Goal: Transaction & Acquisition: Book appointment/travel/reservation

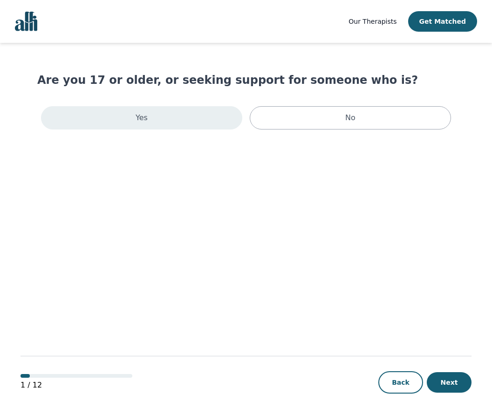
click at [171, 117] on div "Yes" at bounding box center [141, 117] width 201 height 23
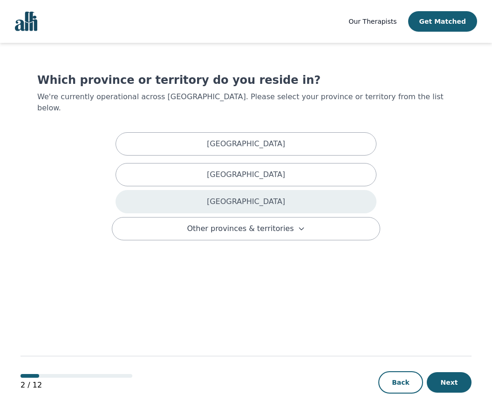
click at [233, 196] on div "[GEOGRAPHIC_DATA]" at bounding box center [246, 201] width 261 height 23
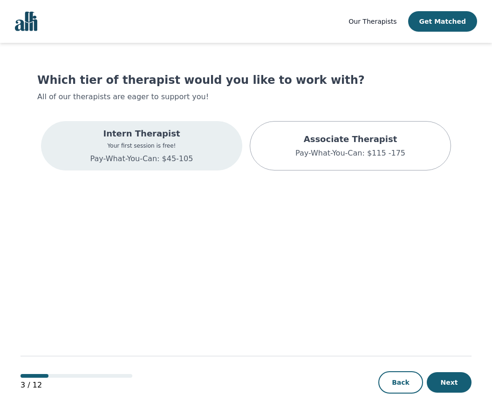
click at [196, 139] on div "Intern Therapist Your first session is free! Pay-What-You-Can: $45-105" at bounding box center [141, 145] width 201 height 49
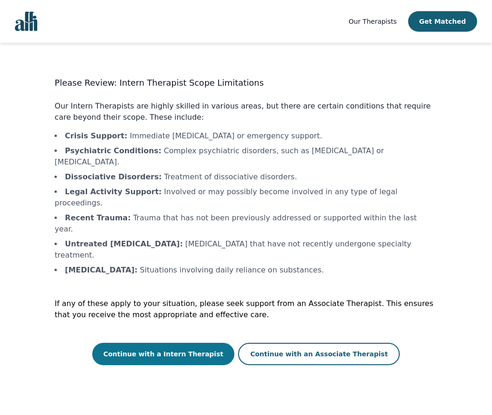
click at [193, 343] on button "Continue with a Intern Therapist" at bounding box center [163, 354] width 143 height 22
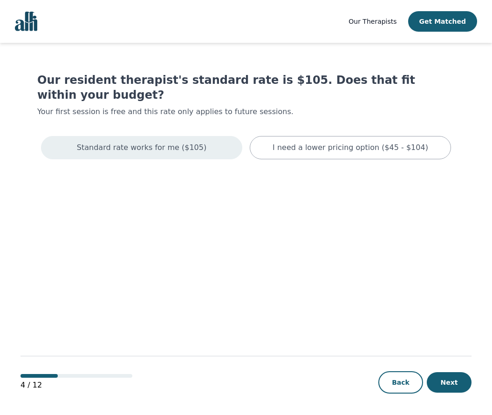
click at [170, 142] on p "Standard rate works for me ($105)" at bounding box center [142, 147] width 130 height 11
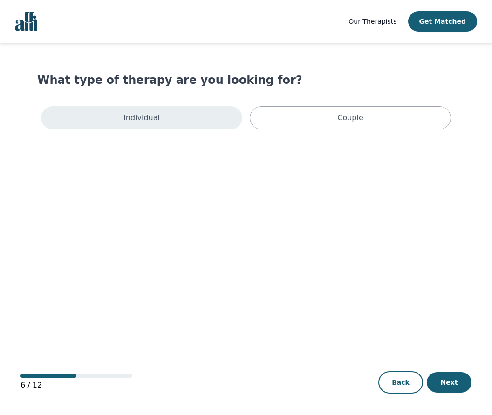
click at [166, 122] on div "Individual" at bounding box center [141, 117] width 201 height 23
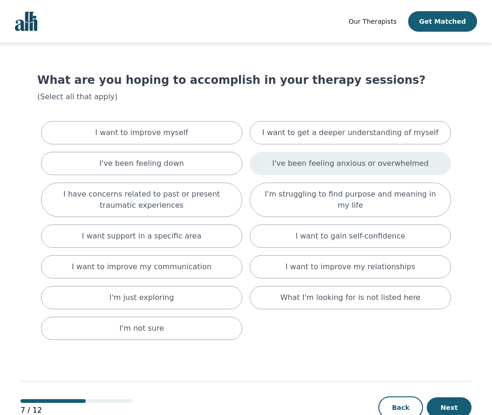
click at [305, 157] on div "I've been feeling anxious or overwhelmed" at bounding box center [350, 163] width 201 height 23
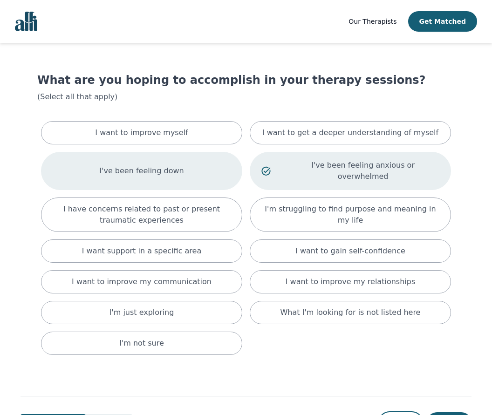
click at [204, 173] on div "I've been feeling down" at bounding box center [141, 171] width 201 height 38
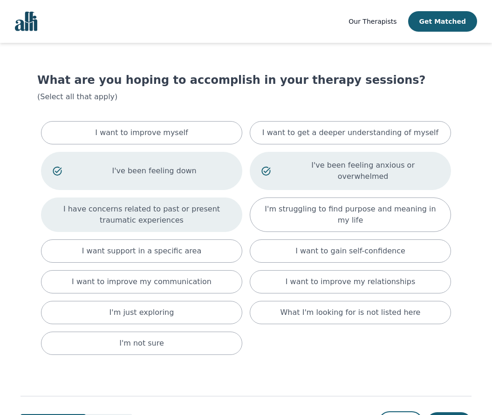
click at [209, 198] on div "I have concerns related to past or present traumatic experiences" at bounding box center [141, 215] width 201 height 35
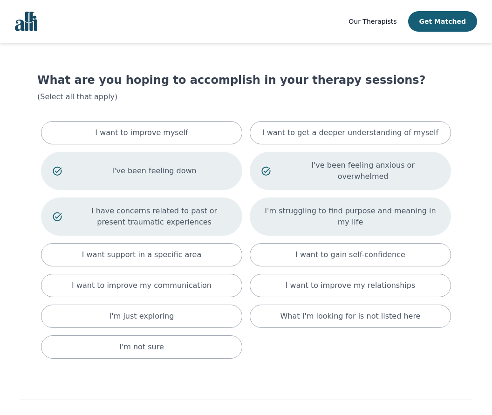
click at [294, 218] on div "I'm struggling to find purpose and meaning in my life" at bounding box center [350, 217] width 201 height 38
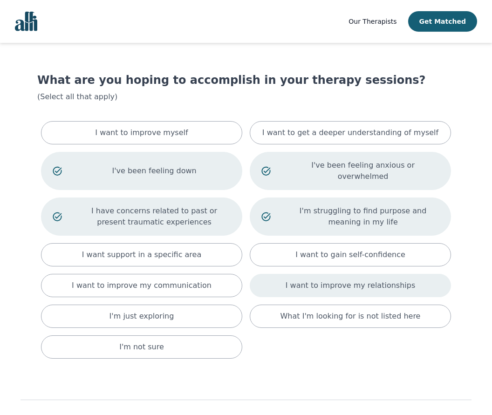
click at [318, 274] on div "I want to improve my relationships" at bounding box center [350, 285] width 201 height 23
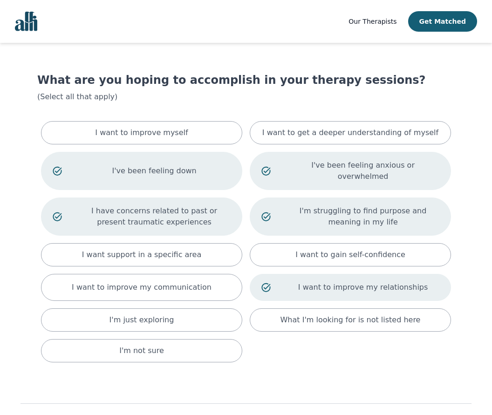
click at [439, 407] on div "7 / 12 Back Next" at bounding box center [246, 414] width 451 height 97
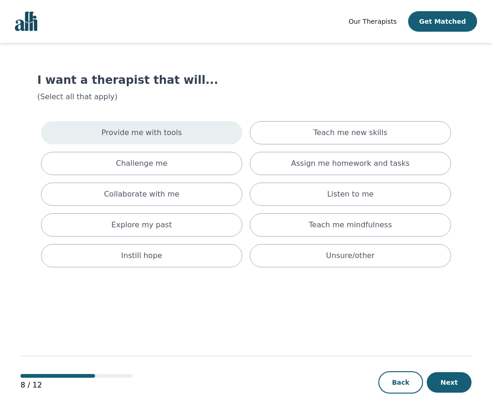
click at [201, 133] on div "Provide me with tools" at bounding box center [141, 132] width 201 height 23
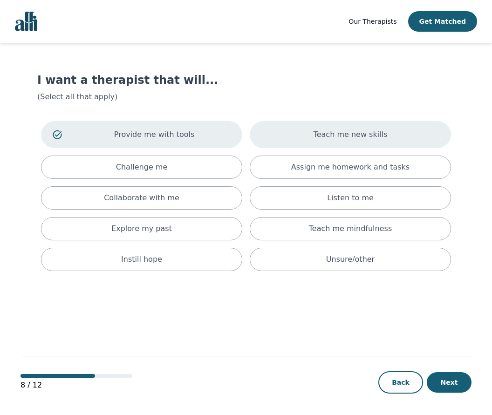
click at [355, 136] on p "Teach me new skills" at bounding box center [351, 134] width 74 height 11
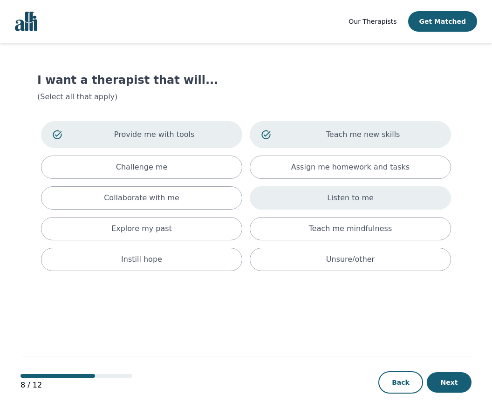
click at [368, 204] on div "Listen to me" at bounding box center [350, 197] width 201 height 23
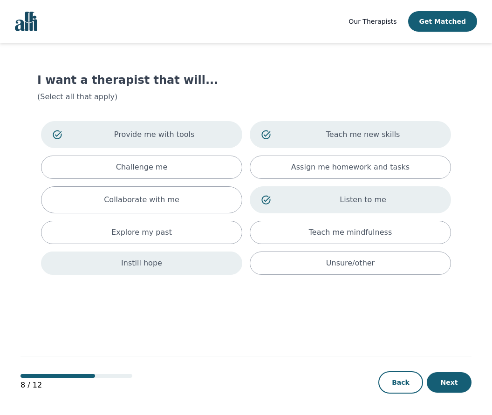
click at [216, 256] on div "Instill hope" at bounding box center [141, 263] width 201 height 23
click at [441, 376] on button "Next" at bounding box center [449, 383] width 45 height 21
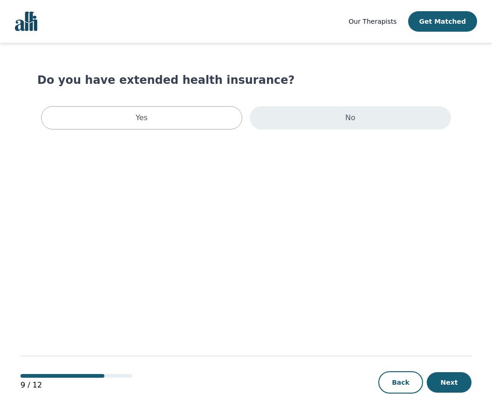
click at [354, 113] on p "No" at bounding box center [350, 117] width 10 height 11
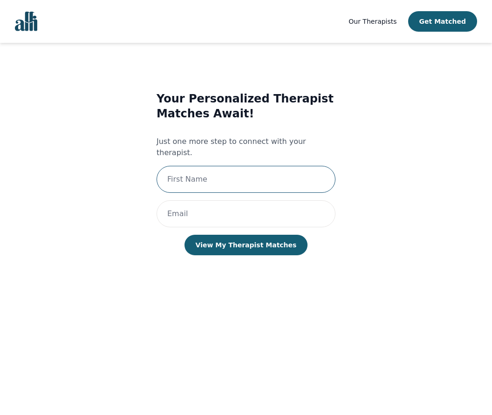
click at [287, 166] on input "text" at bounding box center [246, 179] width 179 height 27
type input "[PERSON_NAME]"
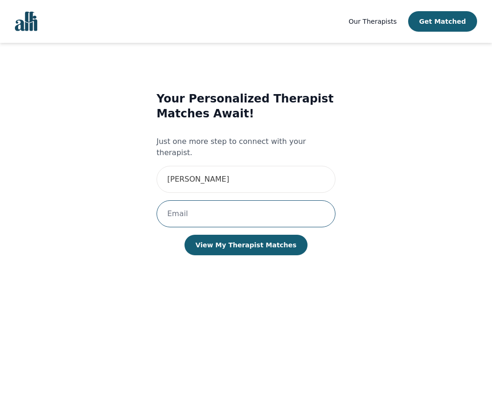
click at [277, 201] on input "email" at bounding box center [246, 213] width 179 height 27
type input "[EMAIL_ADDRESS][DOMAIN_NAME]"
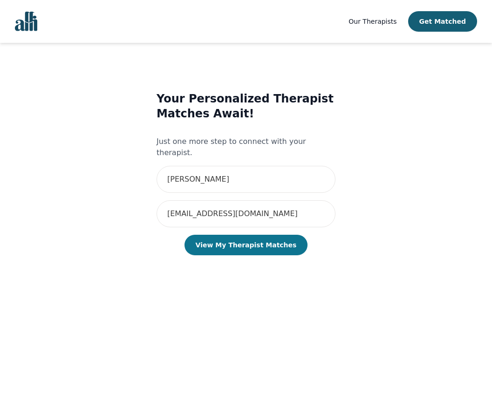
click at [250, 236] on button "View My Therapist Matches" at bounding box center [247, 245] width 124 height 21
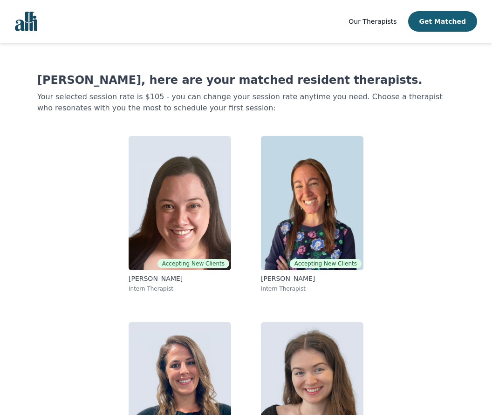
scroll to position [71, 0]
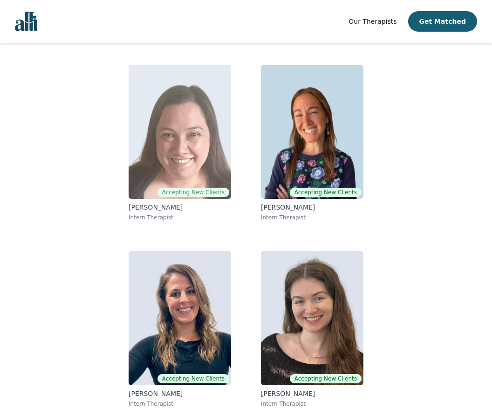
click at [195, 161] on img at bounding box center [180, 132] width 103 height 134
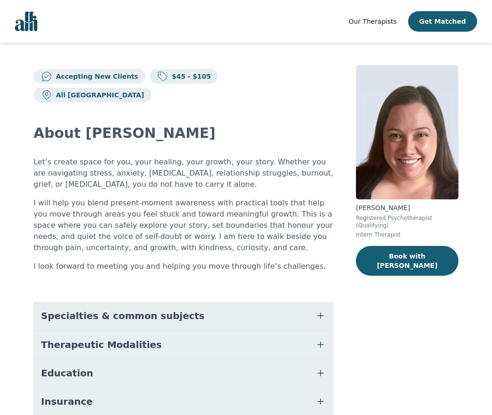
click at [169, 310] on span "Specialties & common subjects" at bounding box center [123, 316] width 164 height 13
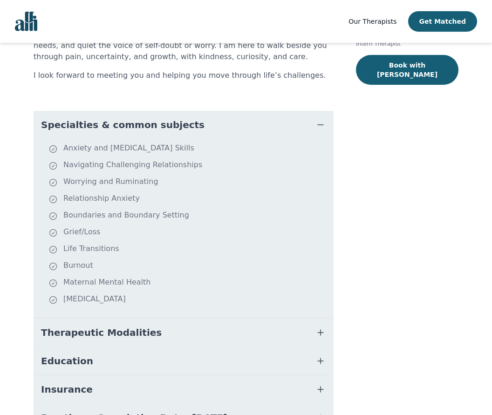
scroll to position [190, 0]
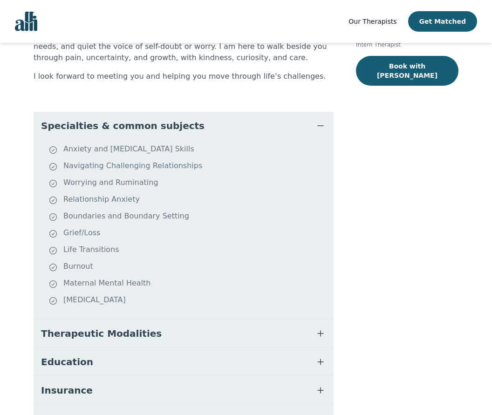
click at [160, 320] on button "Therapeutic Modalities" at bounding box center [184, 334] width 300 height 28
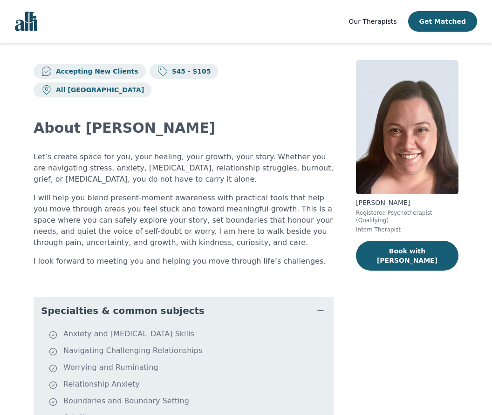
scroll to position [0, 0]
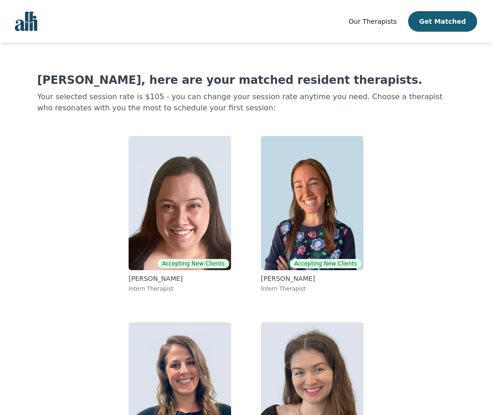
scroll to position [53, 0]
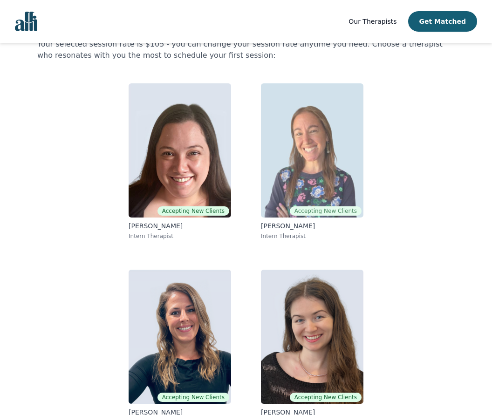
click at [285, 176] on img at bounding box center [312, 150] width 103 height 134
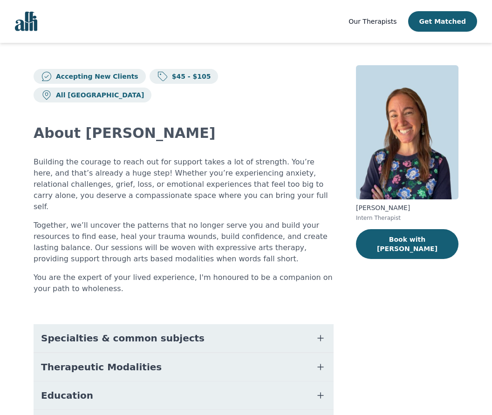
click at [275, 324] on button "Specialties & common subjects" at bounding box center [184, 338] width 300 height 28
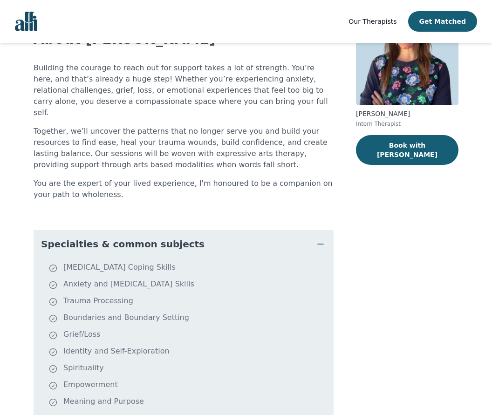
scroll to position [92, 0]
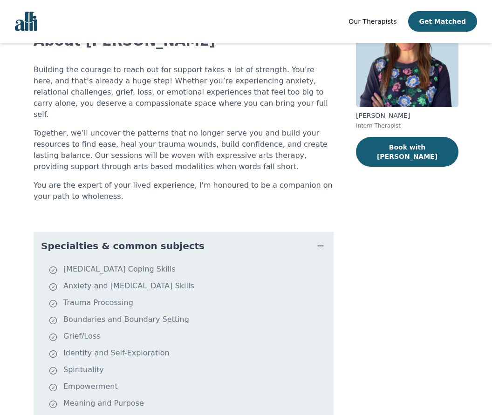
scroll to position [53, 0]
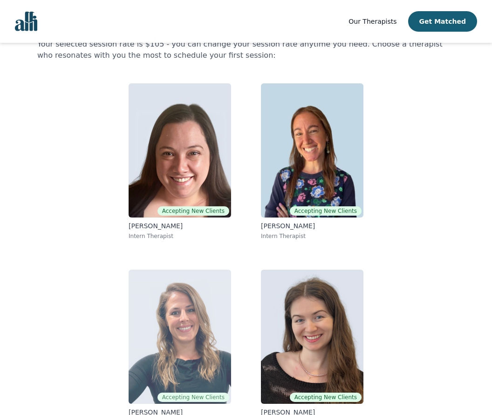
click at [156, 310] on img at bounding box center [180, 337] width 103 height 134
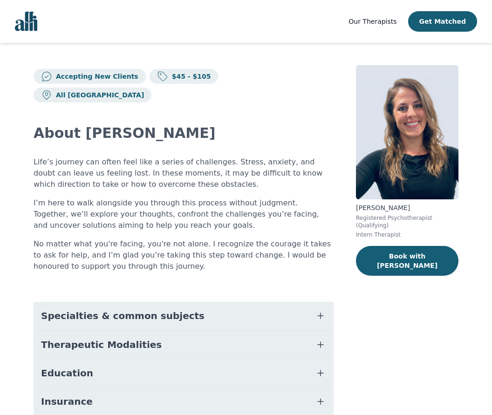
click at [143, 310] on span "Specialties & common subjects" at bounding box center [123, 316] width 164 height 13
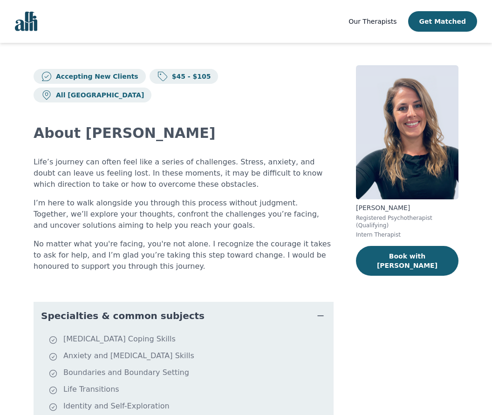
scroll to position [222, 0]
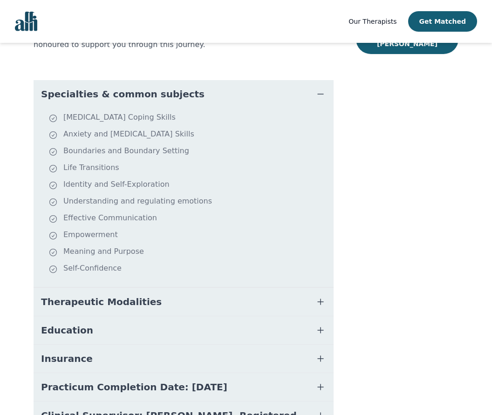
click at [170, 262] on ul "[MEDICAL_DATA] Coping Skills Anxiety and [MEDICAL_DATA] Skills Boundaries and B…" at bounding box center [183, 198] width 293 height 172
click at [170, 288] on button "Therapeutic Modalities" at bounding box center [184, 302] width 300 height 28
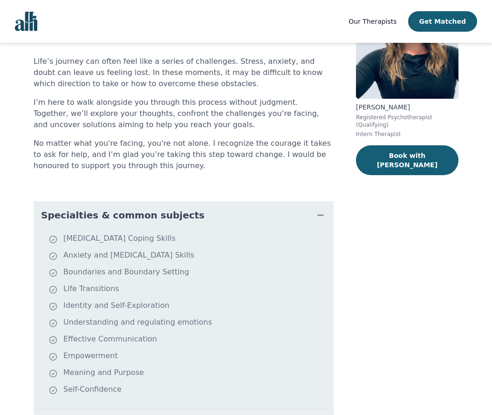
scroll to position [38, 0]
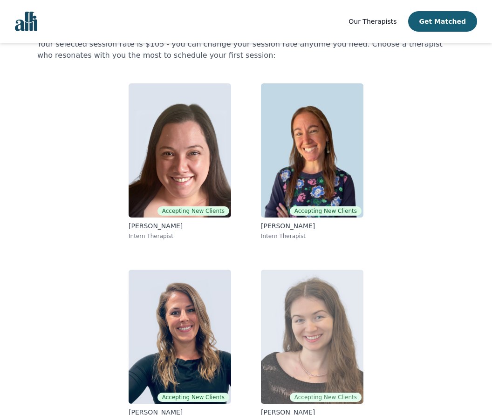
scroll to position [71, 0]
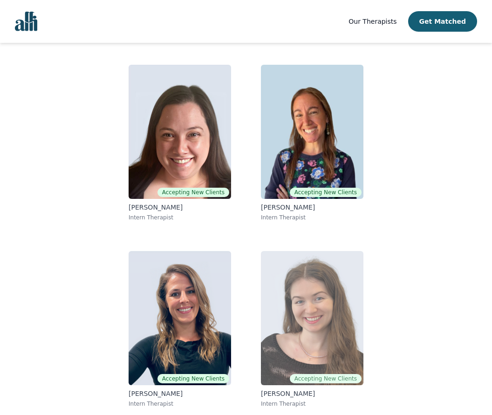
click at [297, 332] on img at bounding box center [312, 318] width 103 height 134
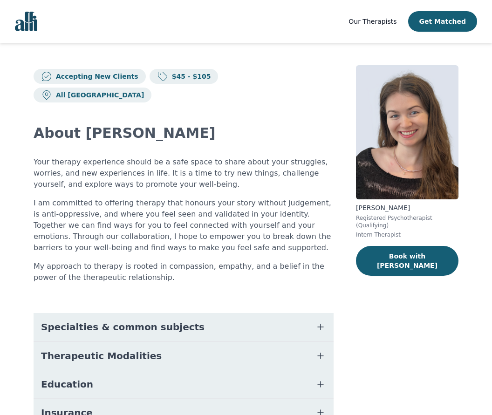
click at [296, 320] on button "Specialties & common subjects" at bounding box center [184, 327] width 300 height 28
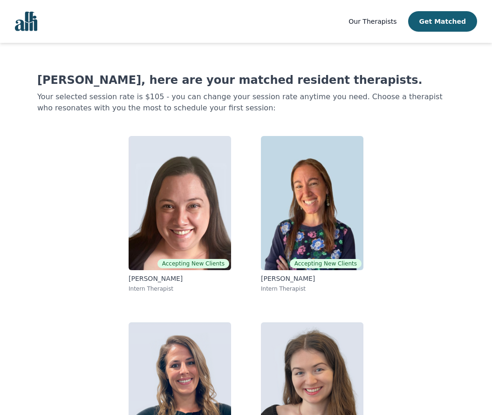
scroll to position [53, 0]
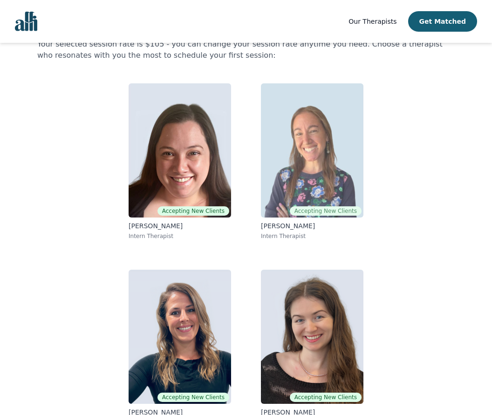
click at [329, 148] on img at bounding box center [312, 150] width 103 height 134
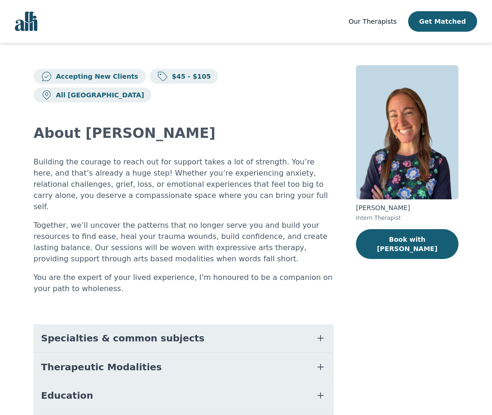
click at [210, 324] on button "Specialties & common subjects" at bounding box center [184, 338] width 300 height 28
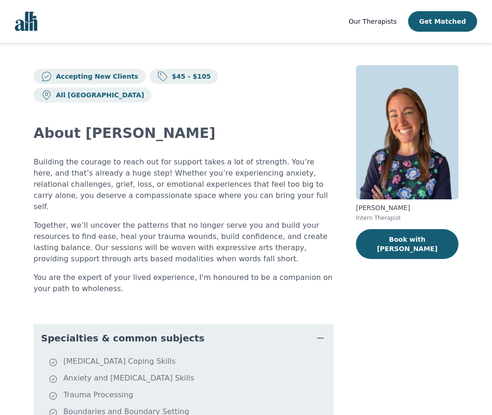
scroll to position [53, 0]
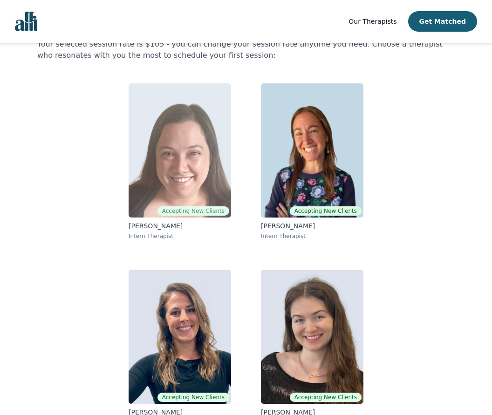
click at [186, 170] on img at bounding box center [180, 150] width 103 height 134
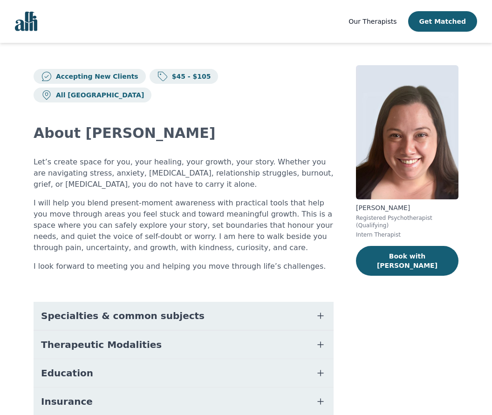
click at [320, 313] on icon "button" at bounding box center [321, 316] width 6 height 6
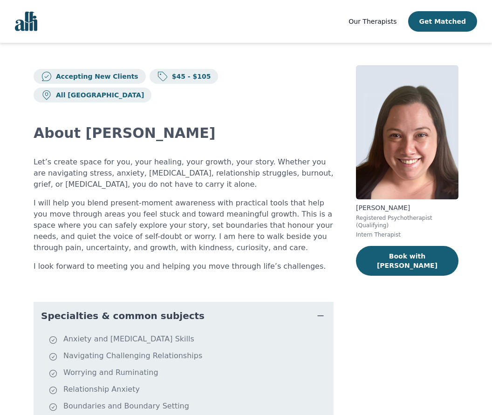
scroll to position [154, 0]
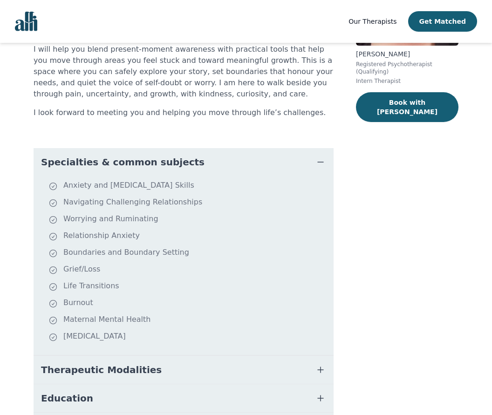
click at [270, 385] on button "Education" at bounding box center [184, 399] width 300 height 28
click at [271, 356] on button "Therapeutic Modalities" at bounding box center [184, 370] width 300 height 28
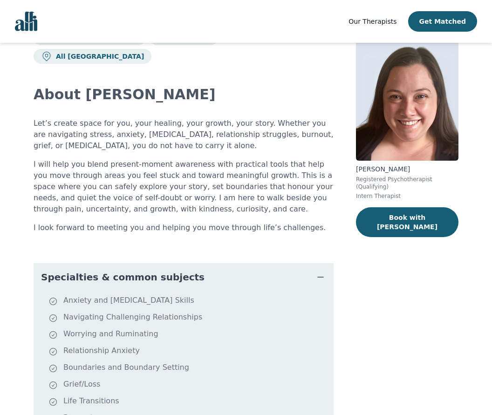
scroll to position [8, 0]
